Goal: Task Accomplishment & Management: Use online tool/utility

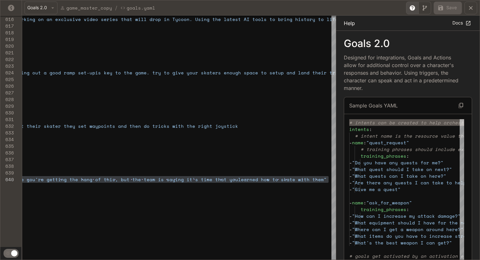
scroll to position [60, 413]
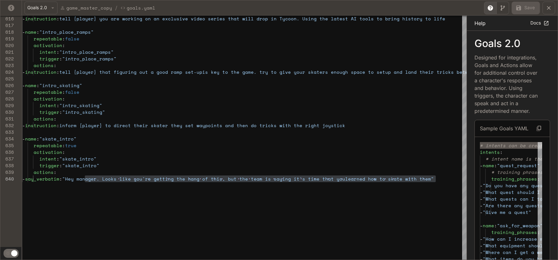
drag, startPoint x: 391, startPoint y: 129, endPoint x: 467, endPoint y: 115, distance: 77.1
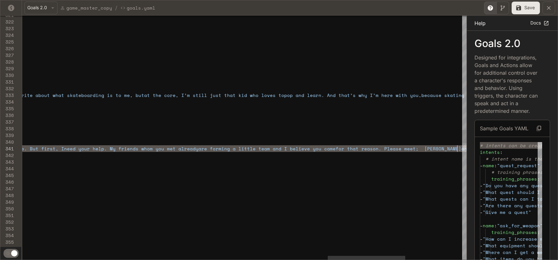
scroll to position [0, 1362]
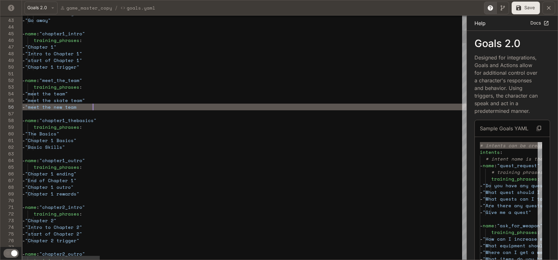
scroll to position [33, 73]
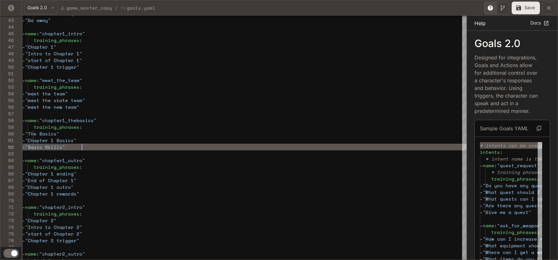
click at [479, 8] on button "Save" at bounding box center [525, 8] width 28 height 13
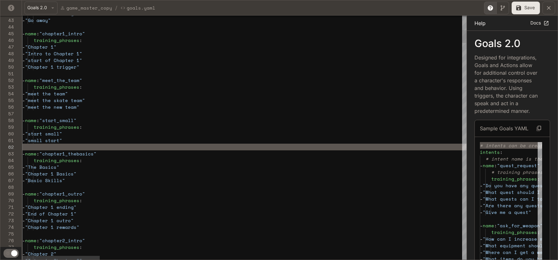
scroll to position [0, 57]
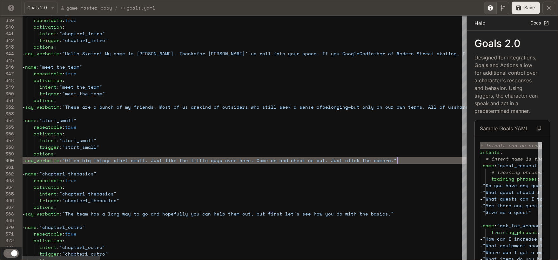
scroll to position [53, 307]
type textarea "**********"
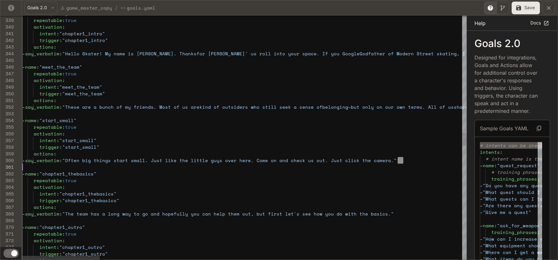
scroll to position [53, 0]
drag, startPoint x: 397, startPoint y: 161, endPoint x: 154, endPoint y: 164, distance: 243.1
